Goal: Ask a question

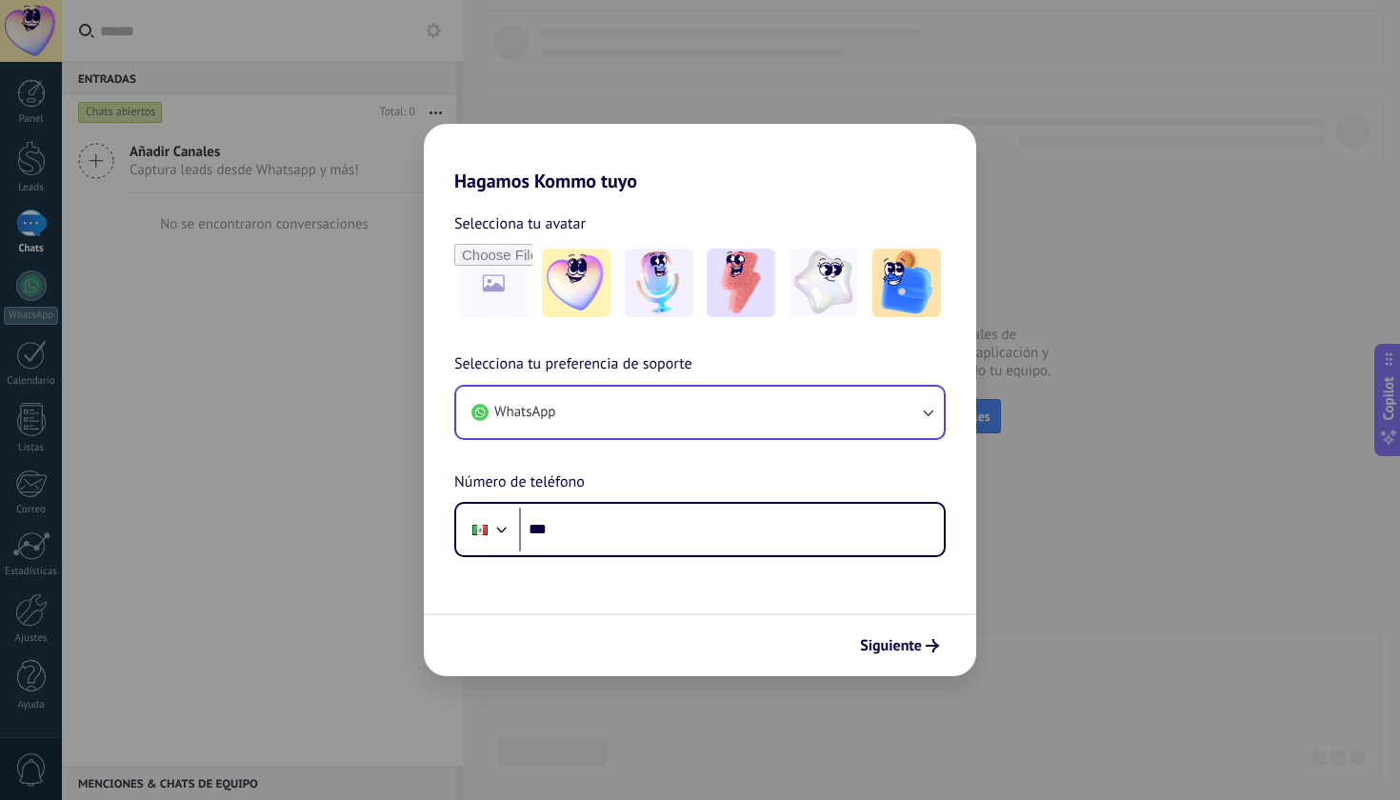
click at [781, 409] on button "WhatsApp" at bounding box center [700, 412] width 488 height 51
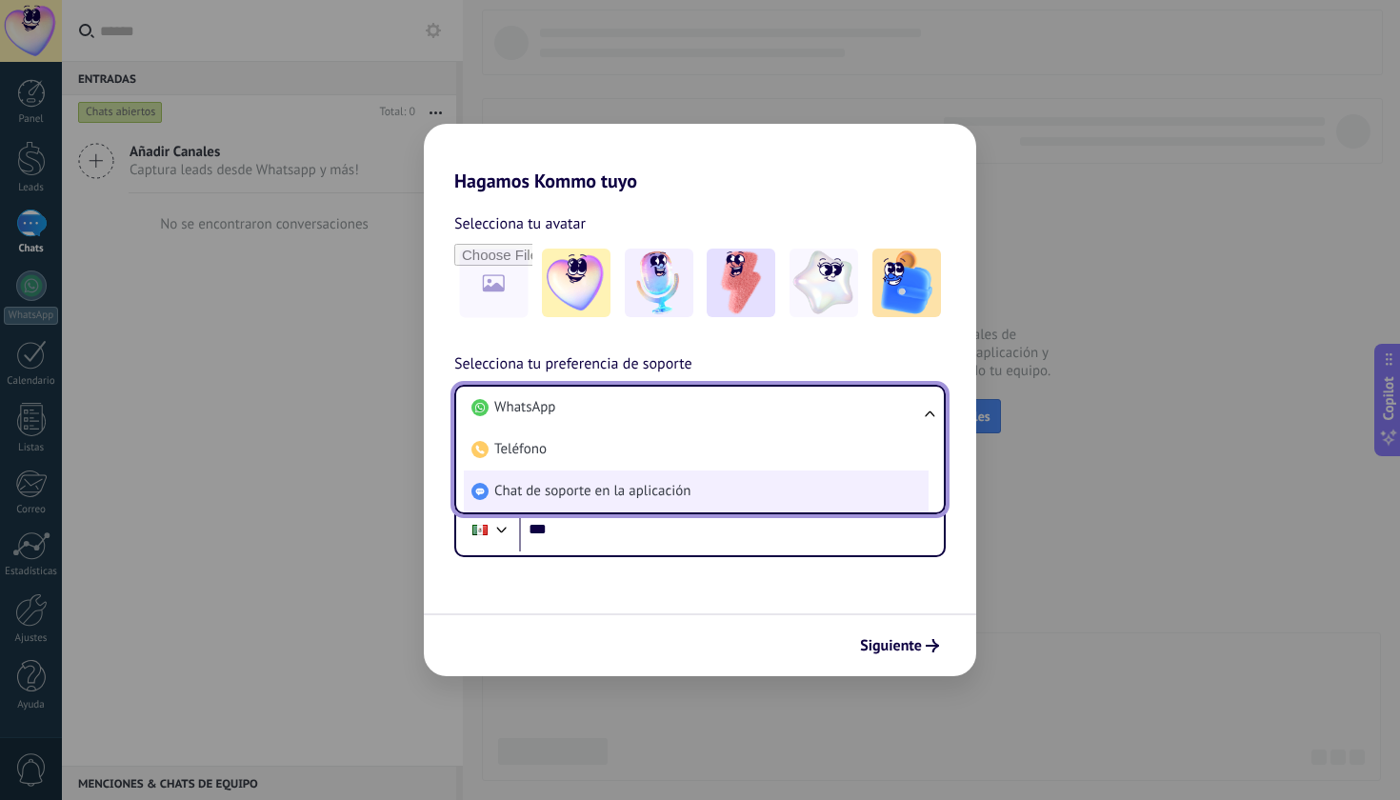
click at [633, 478] on li "Chat de soporte en la aplicación" at bounding box center [696, 491] width 465 height 42
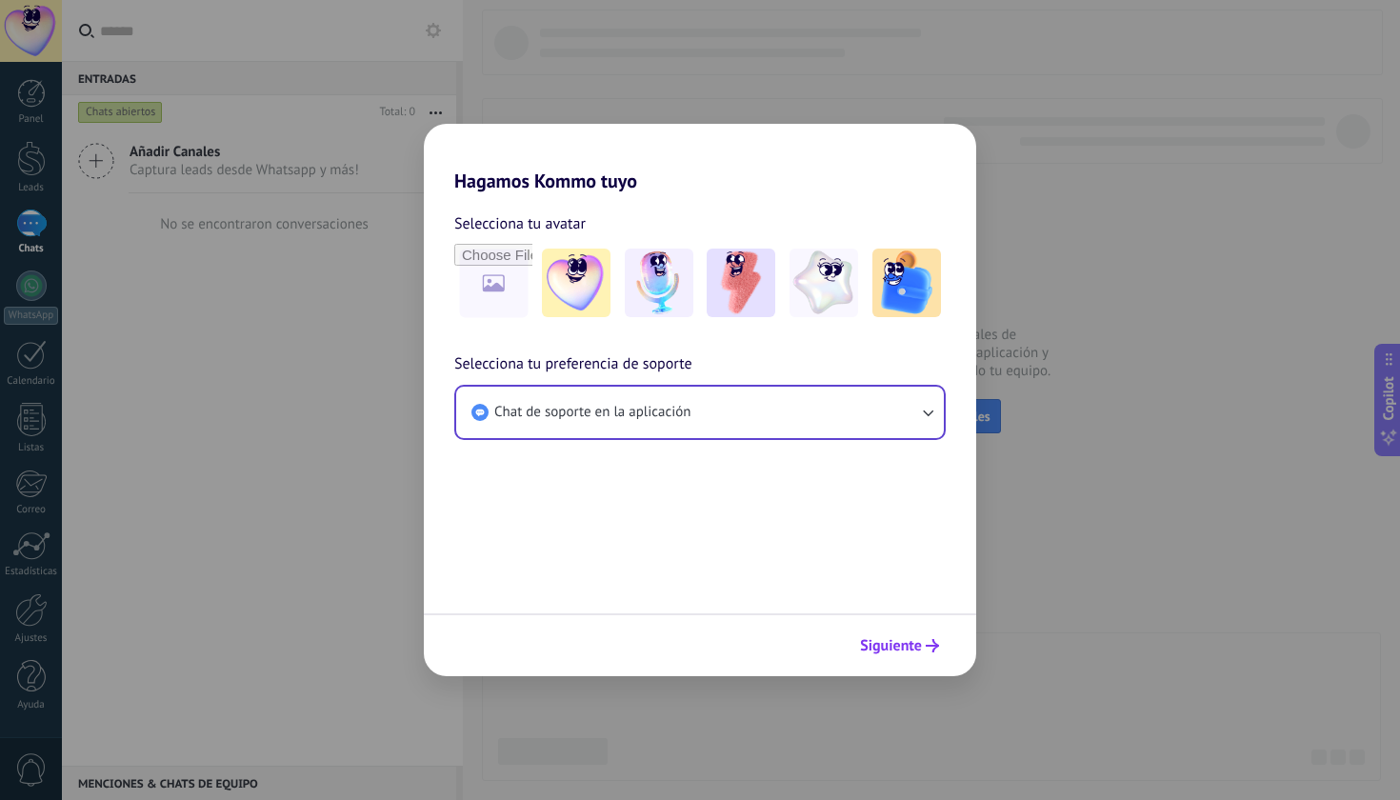
click at [905, 630] on button "Siguiente" at bounding box center [899, 645] width 96 height 32
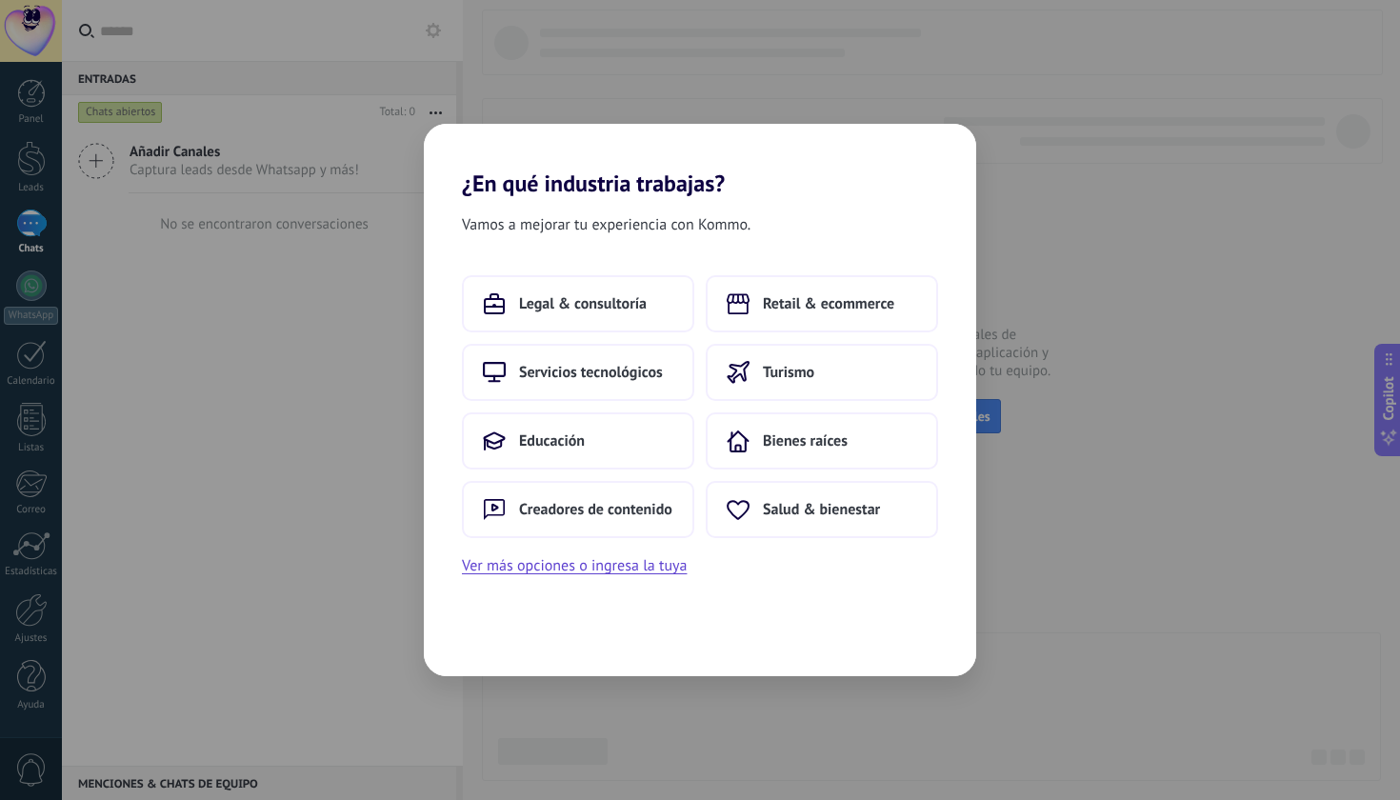
click at [908, 642] on div "Vamos a mejorar tu experiencia con Kommo. Legal & consultoría Retail & ecommerc…" at bounding box center [700, 436] width 552 height 479
click at [722, 297] on button "Retail & ecommerce" at bounding box center [822, 303] width 232 height 57
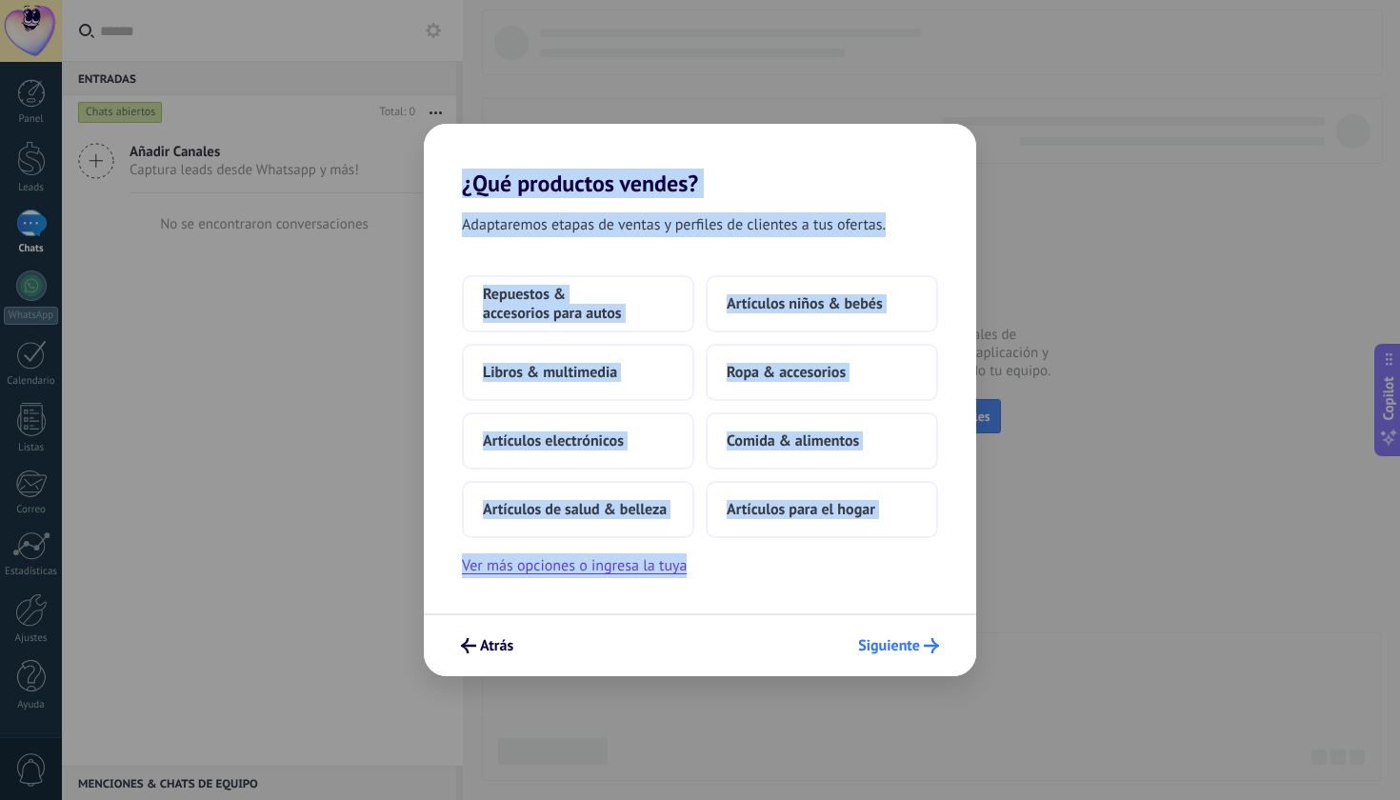
click at [897, 641] on span "Siguiente" at bounding box center [889, 645] width 62 height 13
click at [902, 645] on span "Siguiente" at bounding box center [889, 645] width 62 height 13
click at [913, 650] on span "Siguiente" at bounding box center [889, 645] width 62 height 13
click at [782, 406] on div "Repuestos & accesorios para autos Artículos niños & bebés Libros & multimedia R…" at bounding box center [700, 406] width 476 height 263
click at [779, 394] on button "Ropa & accesorios" at bounding box center [822, 372] width 232 height 57
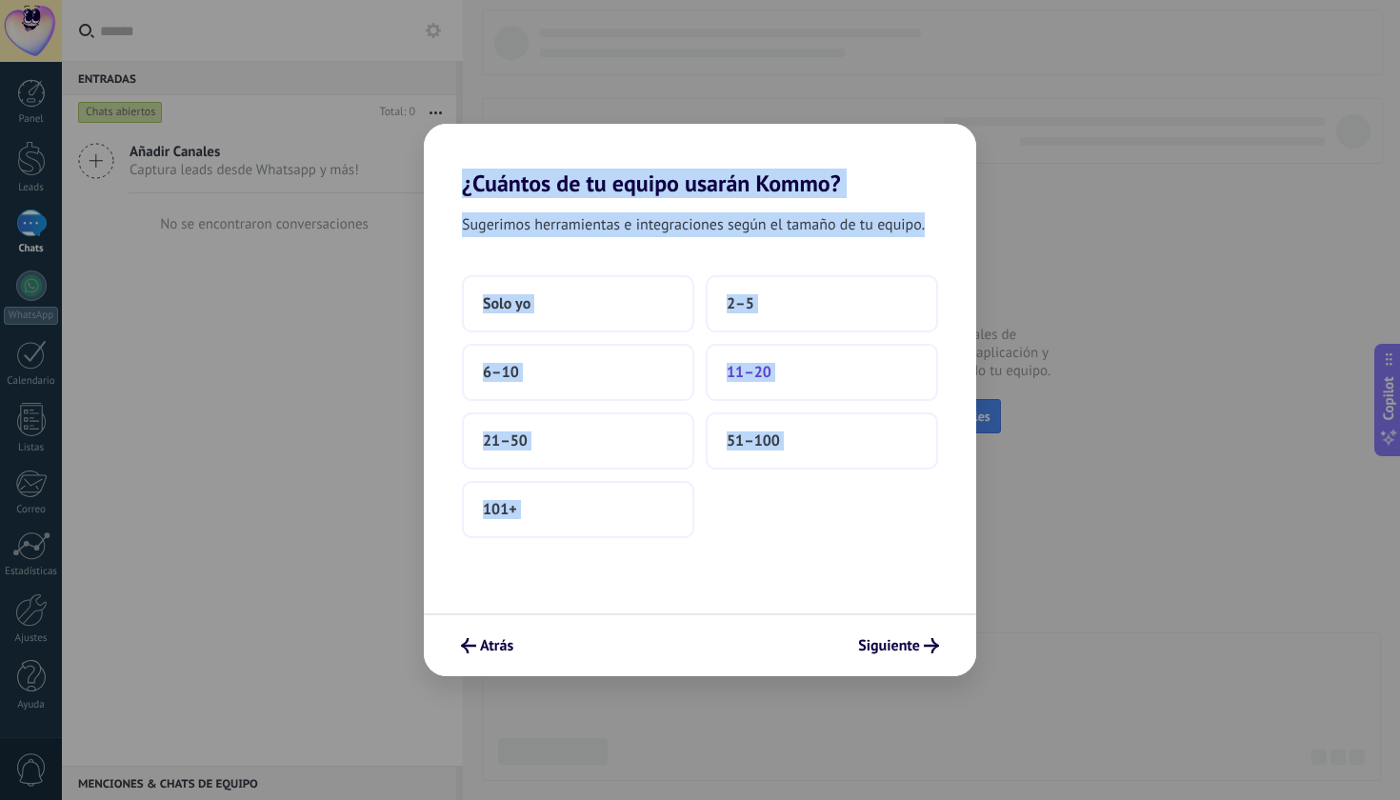
click at [775, 369] on button "11–20" at bounding box center [822, 372] width 232 height 57
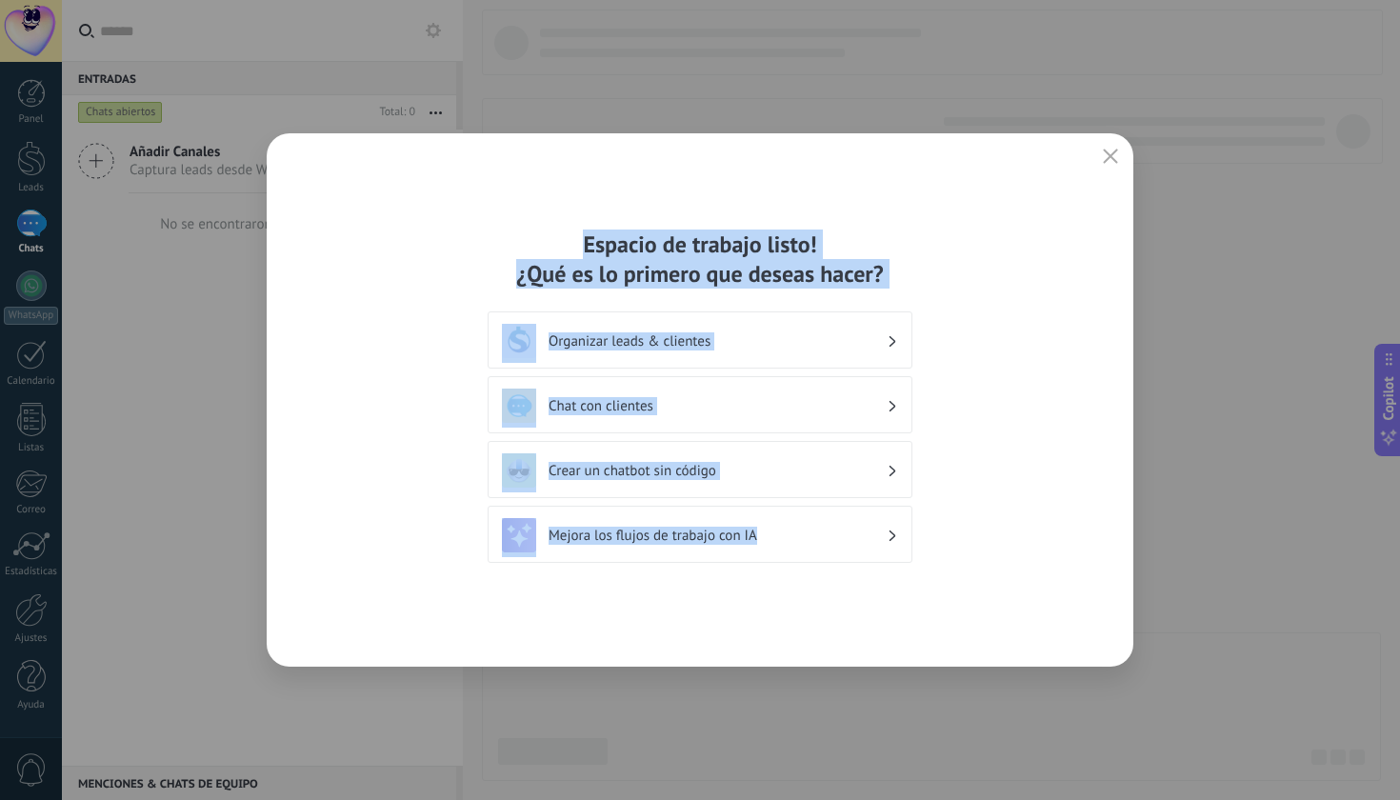
click at [905, 657] on div "Espacio de trabajo listo! ¿Qué es lo primero que deseas hacer? Organizar leads …" at bounding box center [700, 399] width 867 height 533
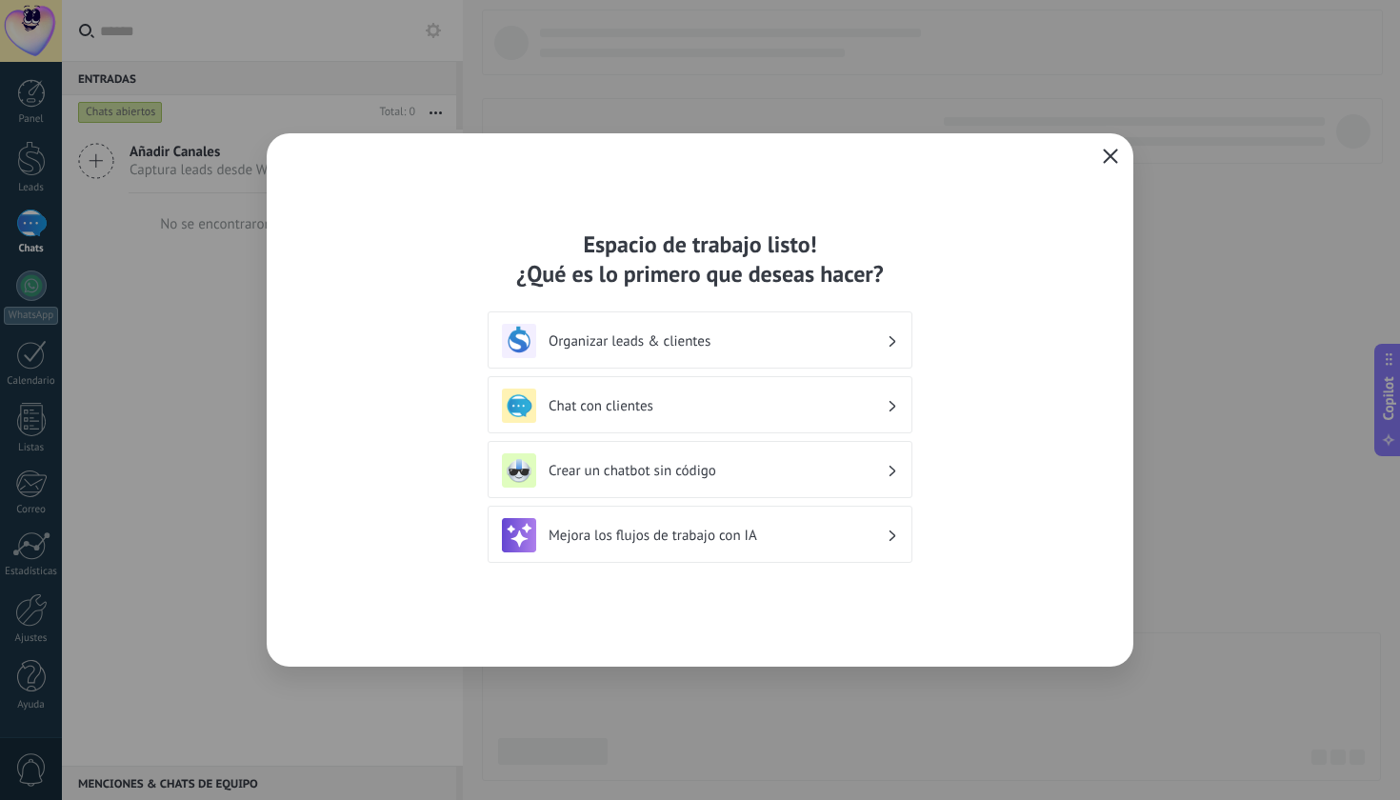
click at [1111, 161] on icon "button" at bounding box center [1110, 156] width 15 height 15
